Goal: Task Accomplishment & Management: Complete application form

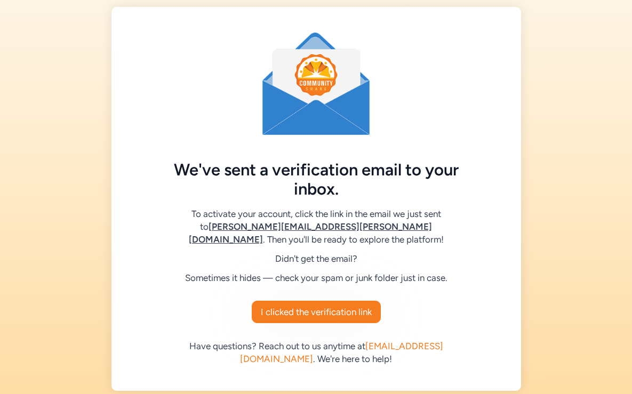
scroll to position [15, 0]
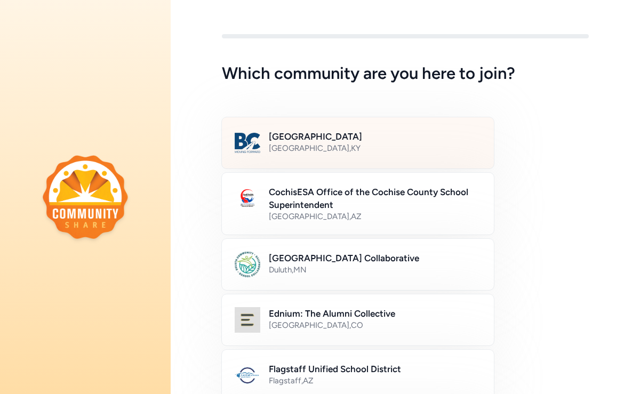
click at [342, 147] on div "Bullitt County , KY" at bounding box center [375, 148] width 212 height 11
